Goal: Transaction & Acquisition: Subscribe to service/newsletter

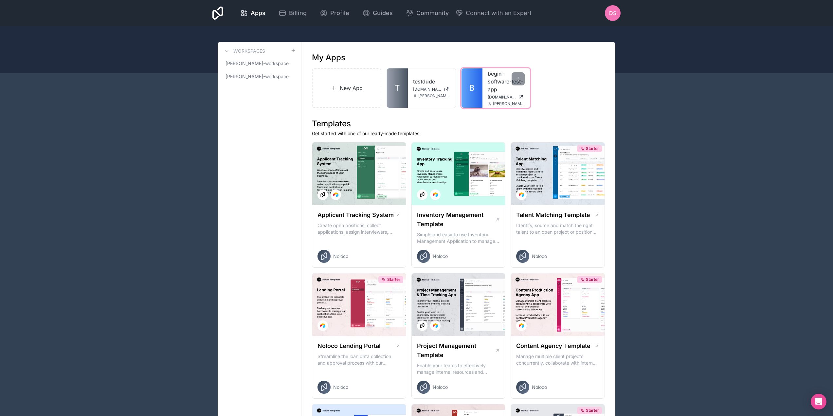
click at [494, 80] on link "begin-software-test-app" at bounding box center [505, 82] width 37 height 24
click at [306, 13] on span "Billing" at bounding box center [298, 13] width 18 height 9
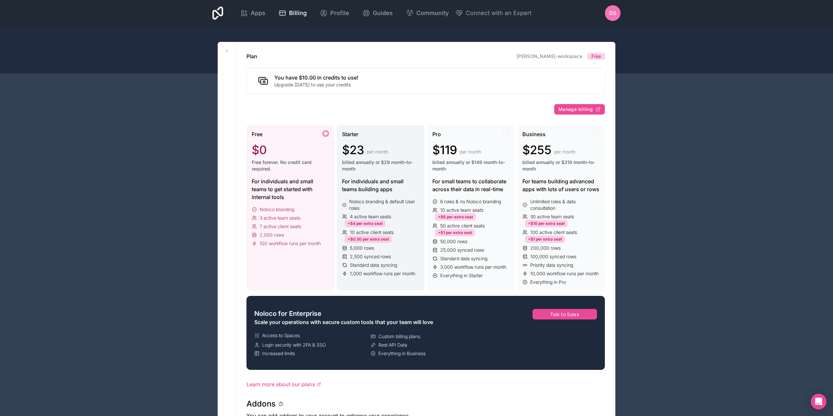
click at [387, 158] on div "$23 per month billed annually or $29 month-to-month" at bounding box center [380, 157] width 77 height 29
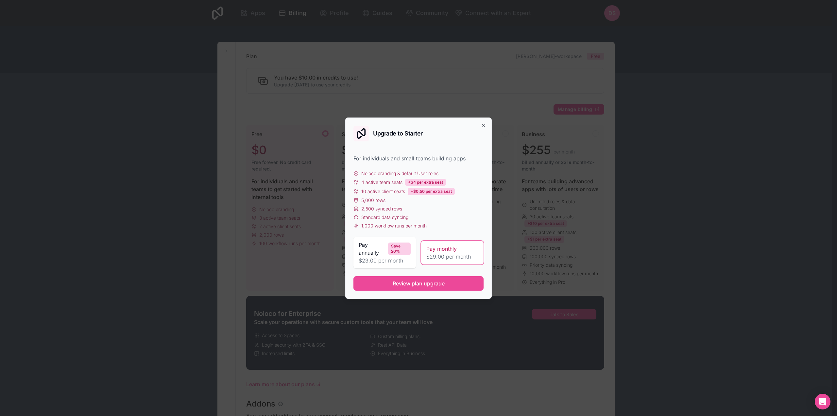
click at [483, 128] on div "Upgrade to Starter" at bounding box center [419, 134] width 130 height 16
drag, startPoint x: 485, startPoint y: 122, endPoint x: 481, endPoint y: 126, distance: 5.6
click at [484, 122] on div "Upgrade to Starter For individuals and small teams building apps Noloco brandin…" at bounding box center [418, 207] width 147 height 181
click at [481, 125] on div "Upgrade to Starter For individuals and small teams building apps Noloco brandin…" at bounding box center [418, 207] width 147 height 181
click at [484, 120] on div "Upgrade to Starter For individuals and small teams building apps Noloco brandin…" at bounding box center [418, 207] width 147 height 181
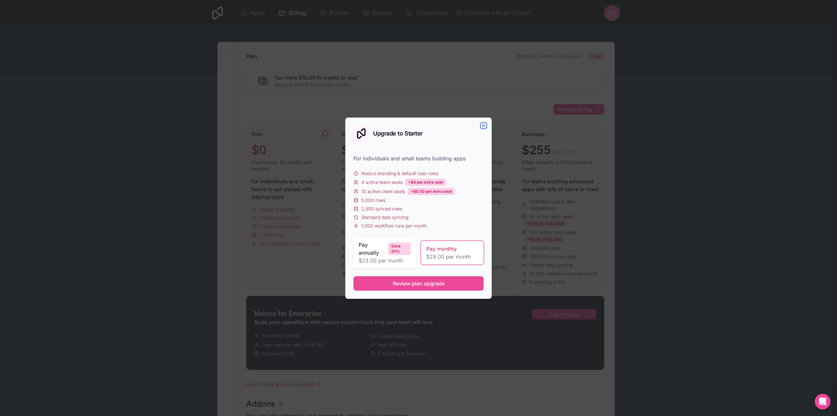
click at [483, 125] on icon "button" at bounding box center [483, 125] width 5 height 5
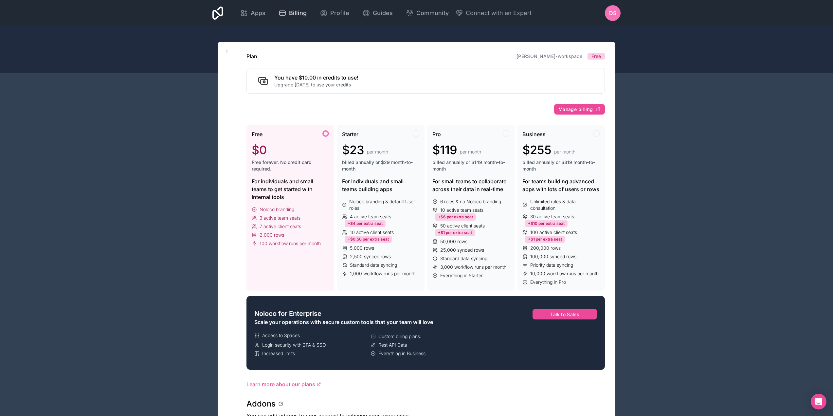
click at [296, 14] on span "Billing" at bounding box center [298, 13] width 18 height 9
click at [252, 11] on span "Apps" at bounding box center [258, 13] width 15 height 9
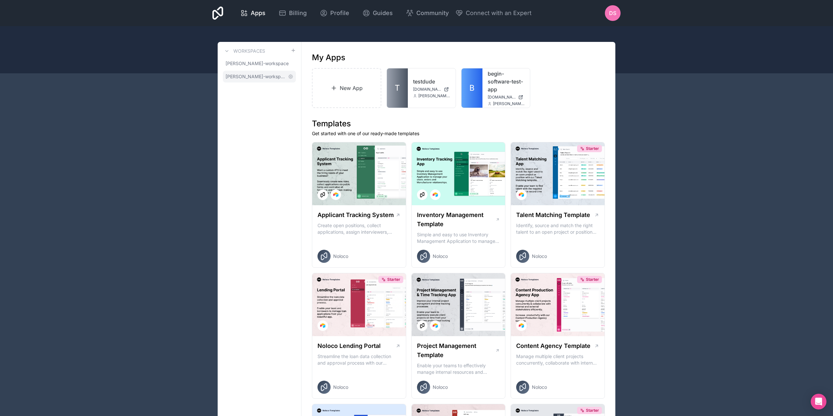
click at [257, 79] on span "david-smolen-workspace" at bounding box center [255, 76] width 60 height 7
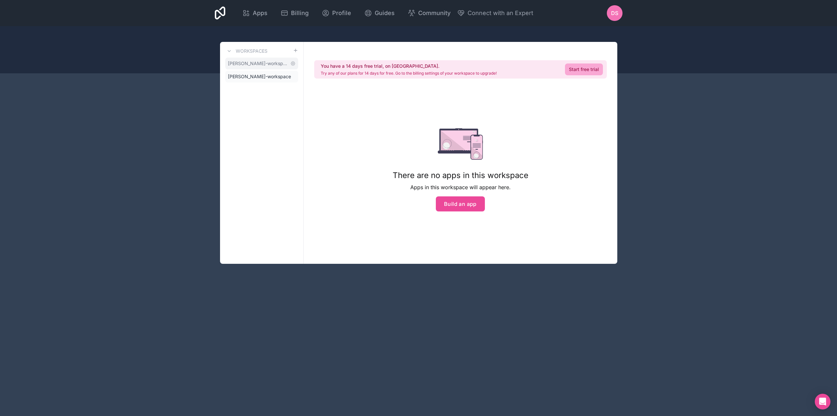
click at [256, 63] on span "tom-pocius-workspace" at bounding box center [258, 63] width 60 height 7
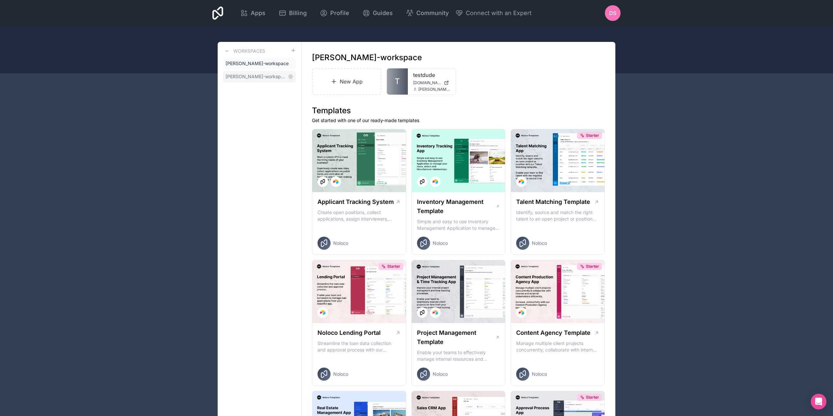
click at [250, 75] on span "david-smolen-workspace" at bounding box center [255, 76] width 60 height 7
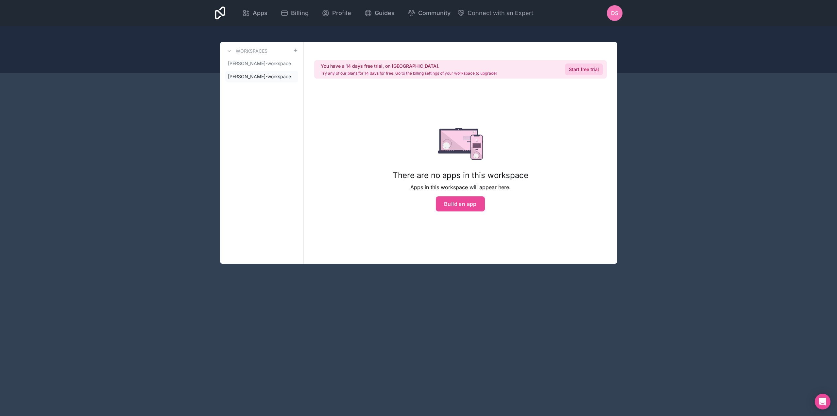
click at [586, 73] on link "Start free trial" at bounding box center [584, 69] width 38 height 12
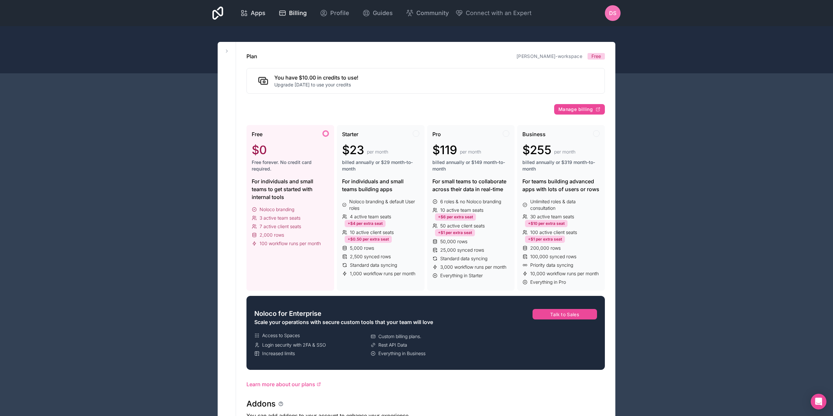
click at [260, 11] on span "Apps" at bounding box center [258, 13] width 15 height 9
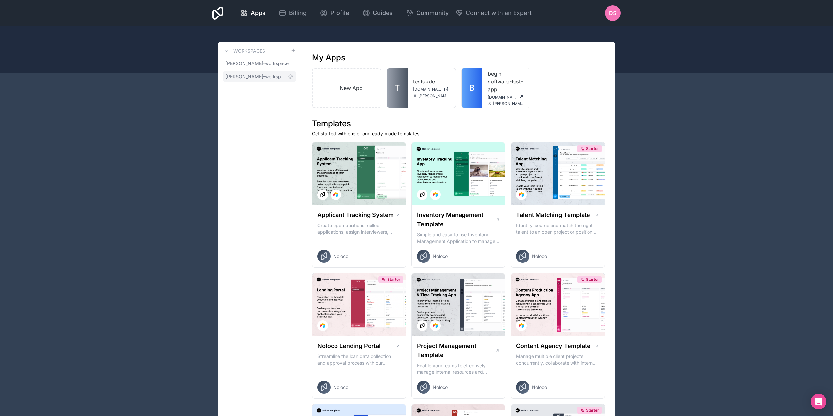
click at [256, 76] on span "david-smolen-workspace" at bounding box center [255, 76] width 60 height 7
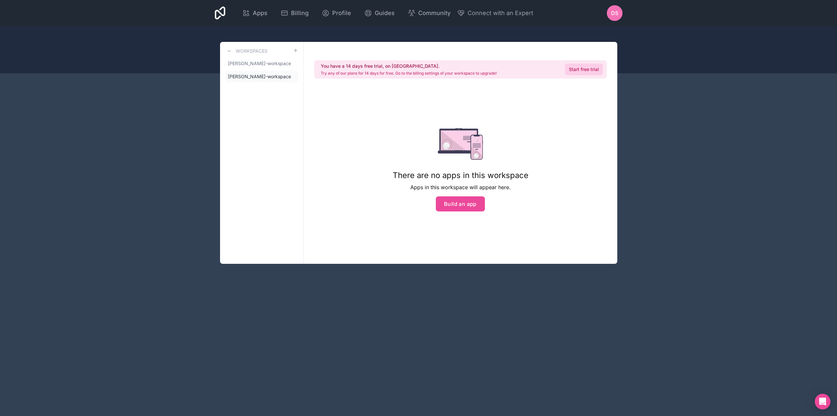
click at [594, 66] on link "Start free trial" at bounding box center [584, 69] width 38 height 12
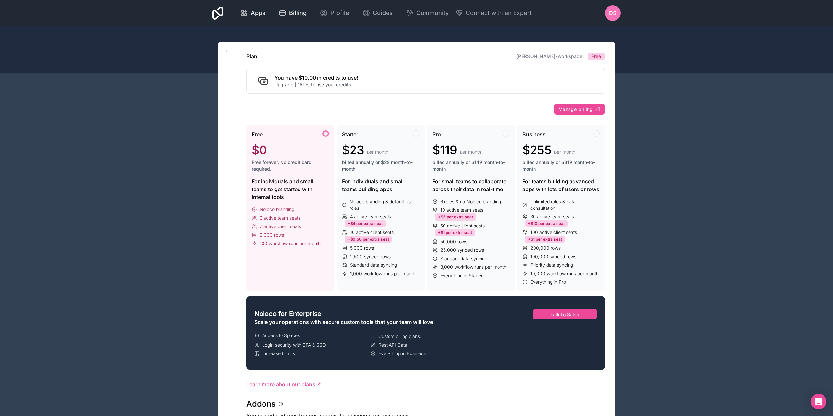
click at [257, 12] on span "Apps" at bounding box center [258, 13] width 15 height 9
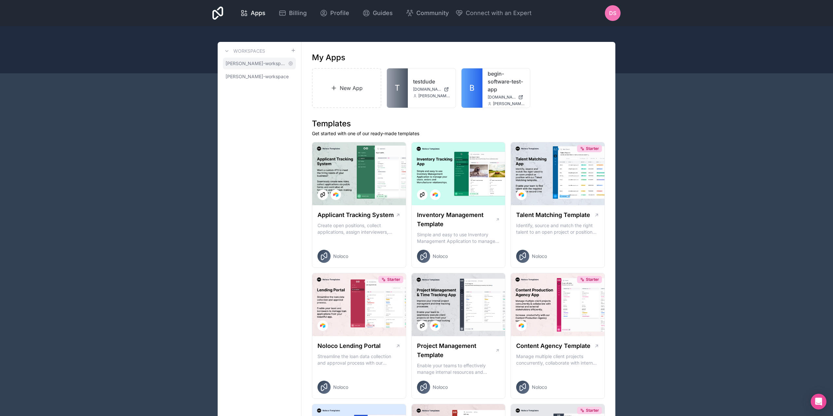
click at [272, 63] on span "tom-pocius-workspace" at bounding box center [255, 63] width 60 height 7
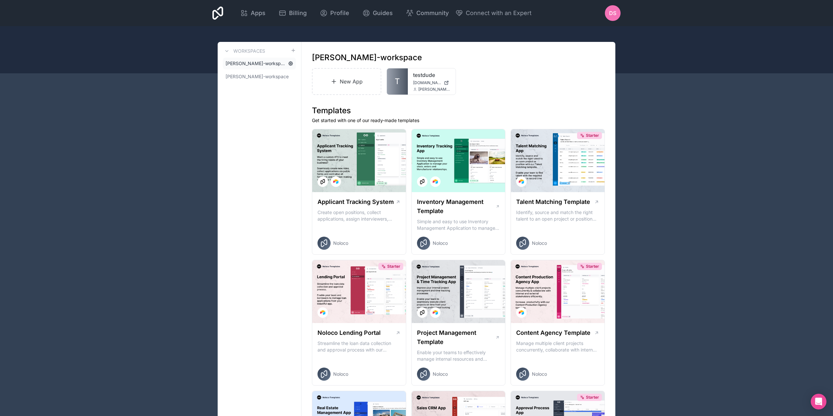
click at [289, 63] on icon at bounding box center [290, 63] width 5 height 5
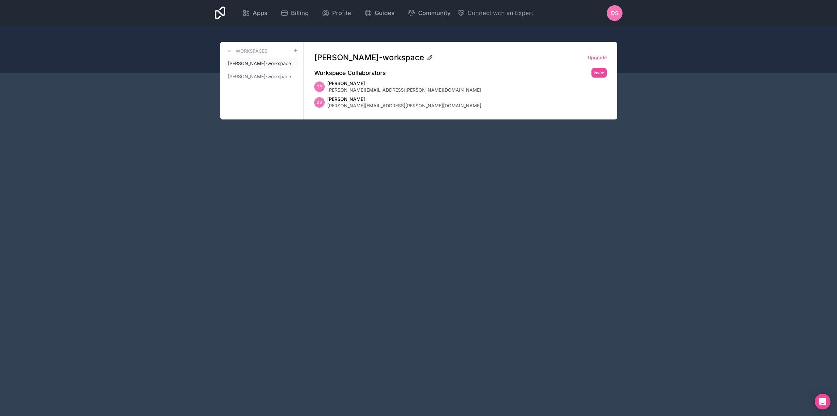
click at [427, 57] on icon at bounding box center [430, 57] width 7 height 7
click at [380, 42] on div "tom-pocius-workspace Upgrade Workspace Collaborators Invite TP Tom Pocius tom.p…" at bounding box center [461, 81] width 314 height 78
click at [293, 61] on link "tom-pocius-workspace" at bounding box center [261, 64] width 73 height 12
click at [293, 61] on icon at bounding box center [292, 63] width 5 height 5
click at [292, 60] on link "tom-pocius-workspace" at bounding box center [261, 64] width 73 height 12
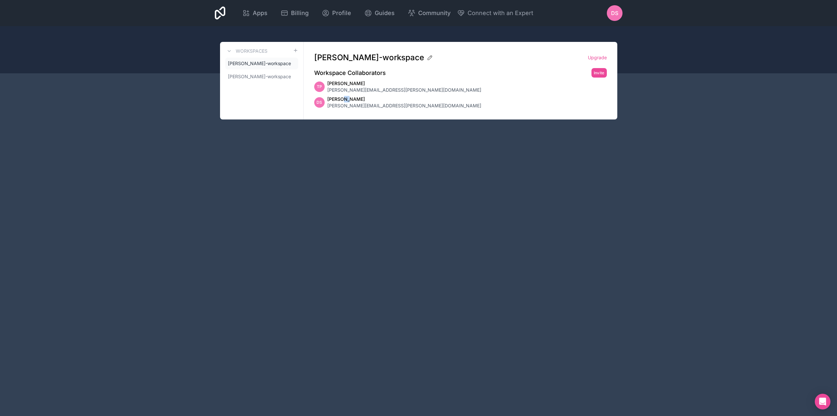
drag, startPoint x: 344, startPoint y: 100, endPoint x: 338, endPoint y: 99, distance: 6.6
click at [341, 100] on span "David Smolen" at bounding box center [404, 99] width 154 height 7
drag, startPoint x: 317, startPoint y: 99, endPoint x: 404, endPoint y: 110, distance: 87.4
click at [396, 108] on div "DS David Smolen david.smolen@beginsoftware.com" at bounding box center [460, 102] width 293 height 13
click at [423, 110] on div "tom-pocius-workspace Upgrade Workspace Collaborators Invite TP Tom Pocius tom.p…" at bounding box center [461, 81] width 314 height 78
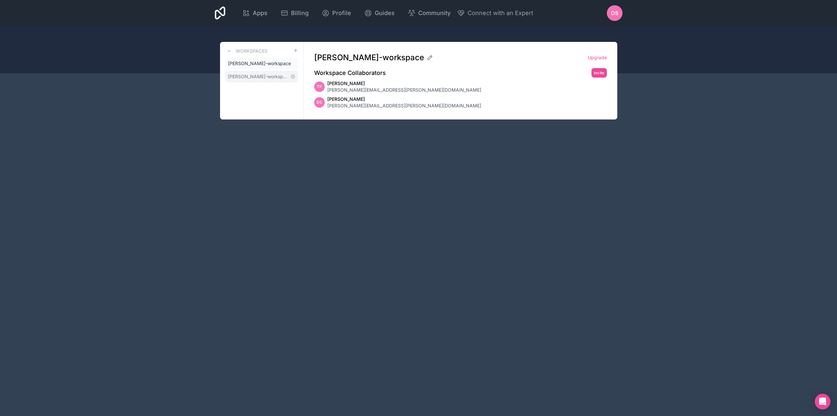
click at [263, 70] on div "tom-pocius-workspace david-smolen-workspace" at bounding box center [261, 70] width 73 height 25
click at [266, 76] on span "david-smolen-workspace" at bounding box center [258, 76] width 60 height 7
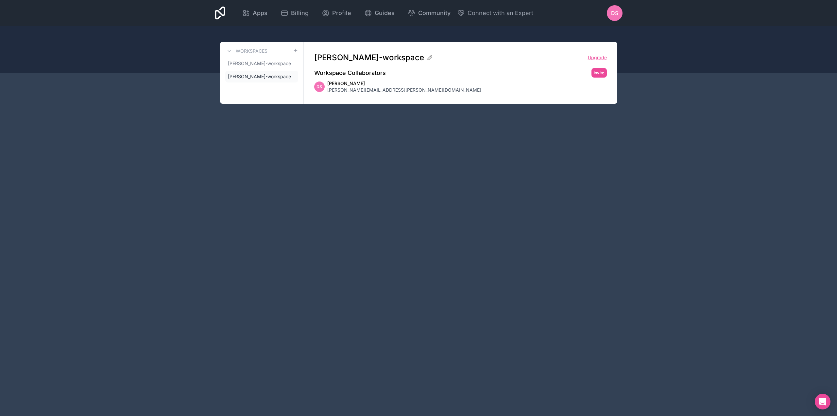
click at [596, 57] on link "Upgrade" at bounding box center [597, 57] width 19 height 7
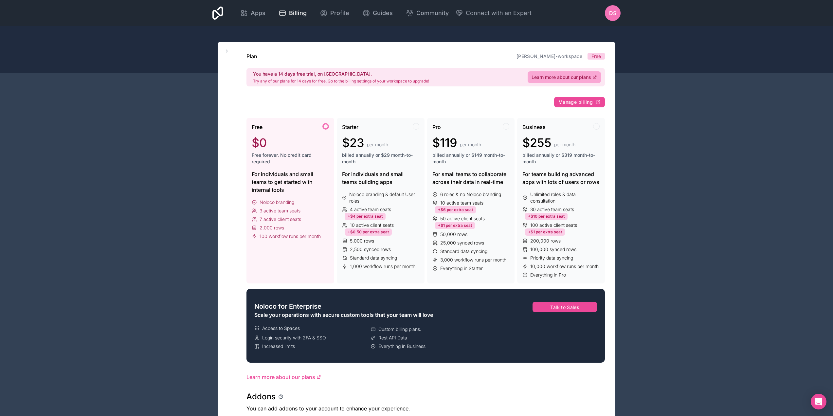
click at [426, 77] on h2 "You have a 14 days free trial, on us." at bounding box center [341, 74] width 176 height 7
click at [557, 77] on span "Learn more about our plans" at bounding box center [561, 77] width 60 height 7
click at [380, 168] on div "Starter $23 per month billed annually or $29 month-to-month" at bounding box center [380, 146] width 77 height 47
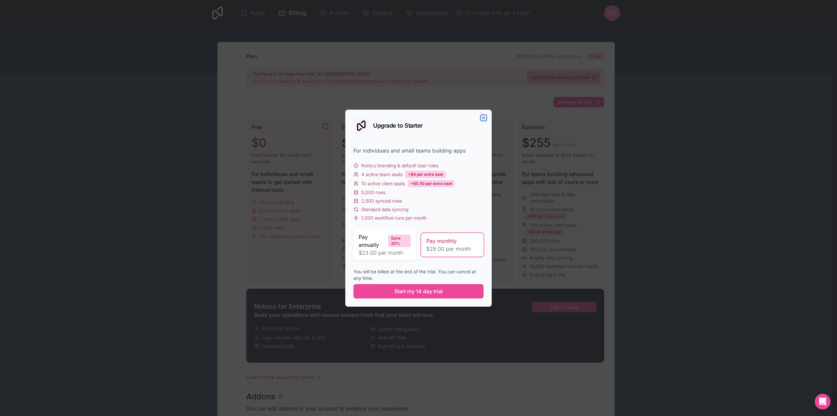
drag, startPoint x: 484, startPoint y: 117, endPoint x: 494, endPoint y: 121, distance: 10.0
click at [484, 117] on icon "button" at bounding box center [483, 117] width 5 height 5
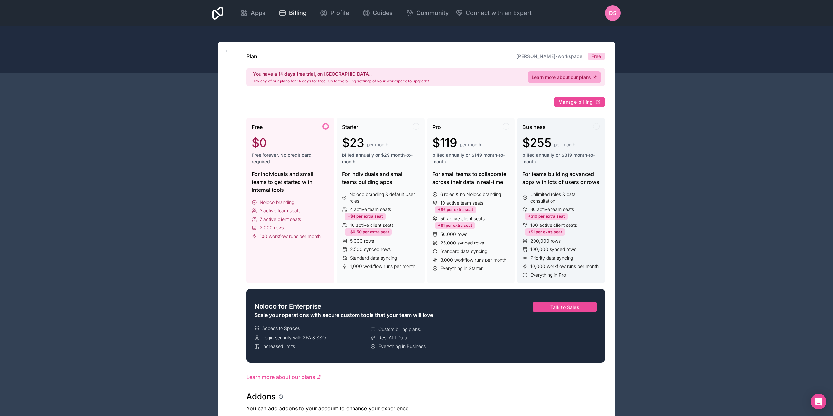
click at [580, 154] on span "billed annually or $319 month-to-month" at bounding box center [560, 158] width 77 height 13
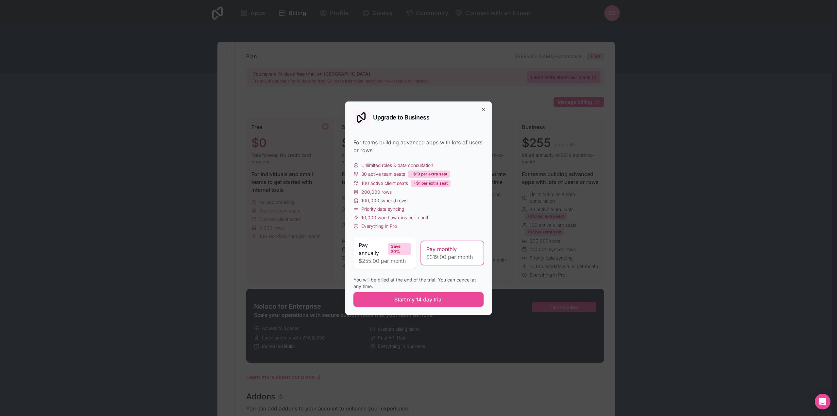
click at [480, 111] on div "Upgrade to Business" at bounding box center [419, 118] width 130 height 16
click at [484, 112] on icon "button" at bounding box center [483, 109] width 5 height 5
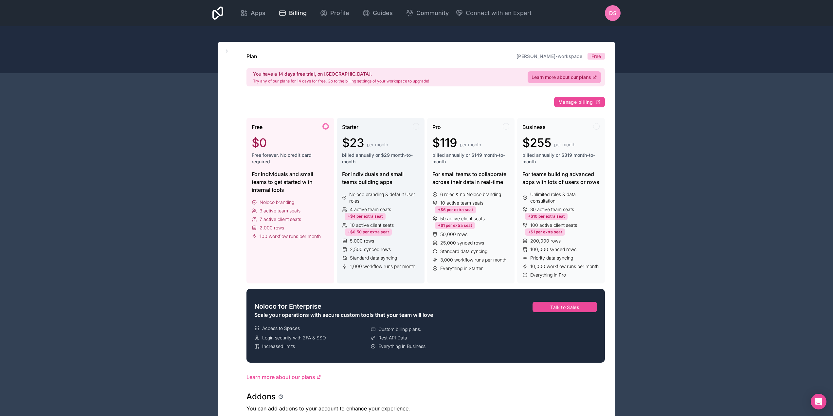
click at [402, 147] on div "$23 per month" at bounding box center [380, 142] width 77 height 13
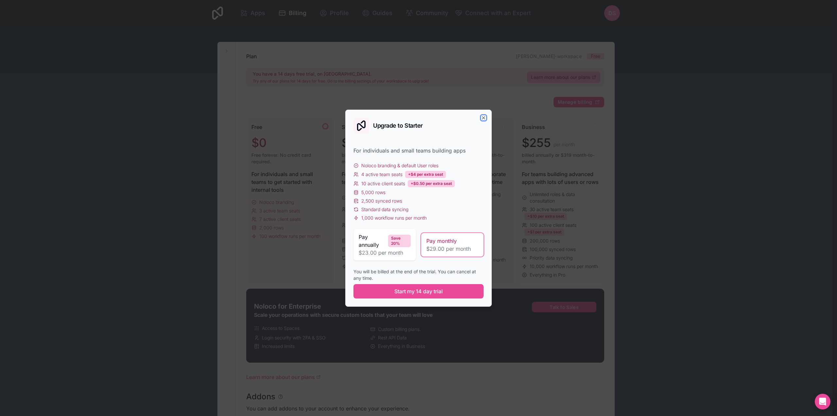
click at [483, 120] on icon "button" at bounding box center [483, 117] width 5 height 5
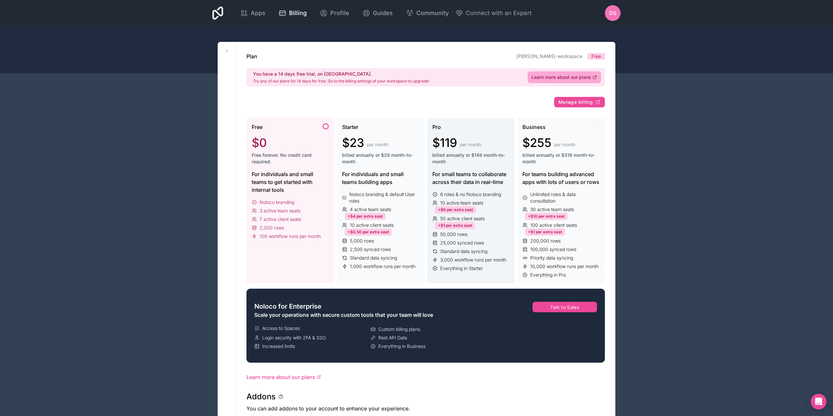
click at [489, 198] on div "6 roles & no Noloco branding 10 active team seats +$6 per extra seat 50 active …" at bounding box center [470, 231] width 77 height 80
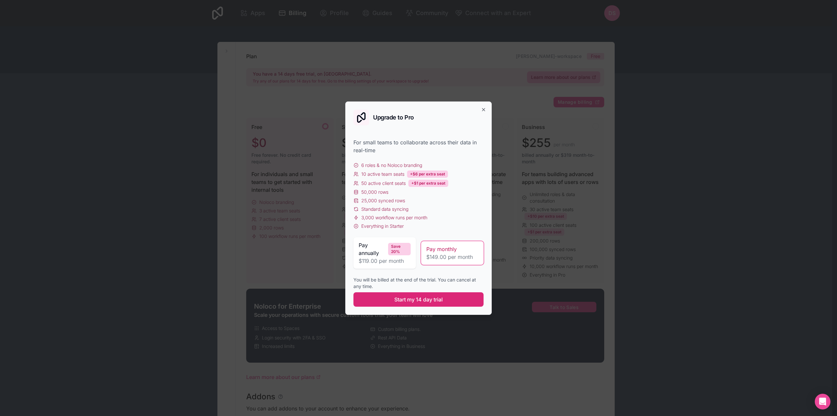
click at [448, 301] on button "Start my 14 day trial" at bounding box center [419, 299] width 130 height 14
